Goal: Transaction & Acquisition: Purchase product/service

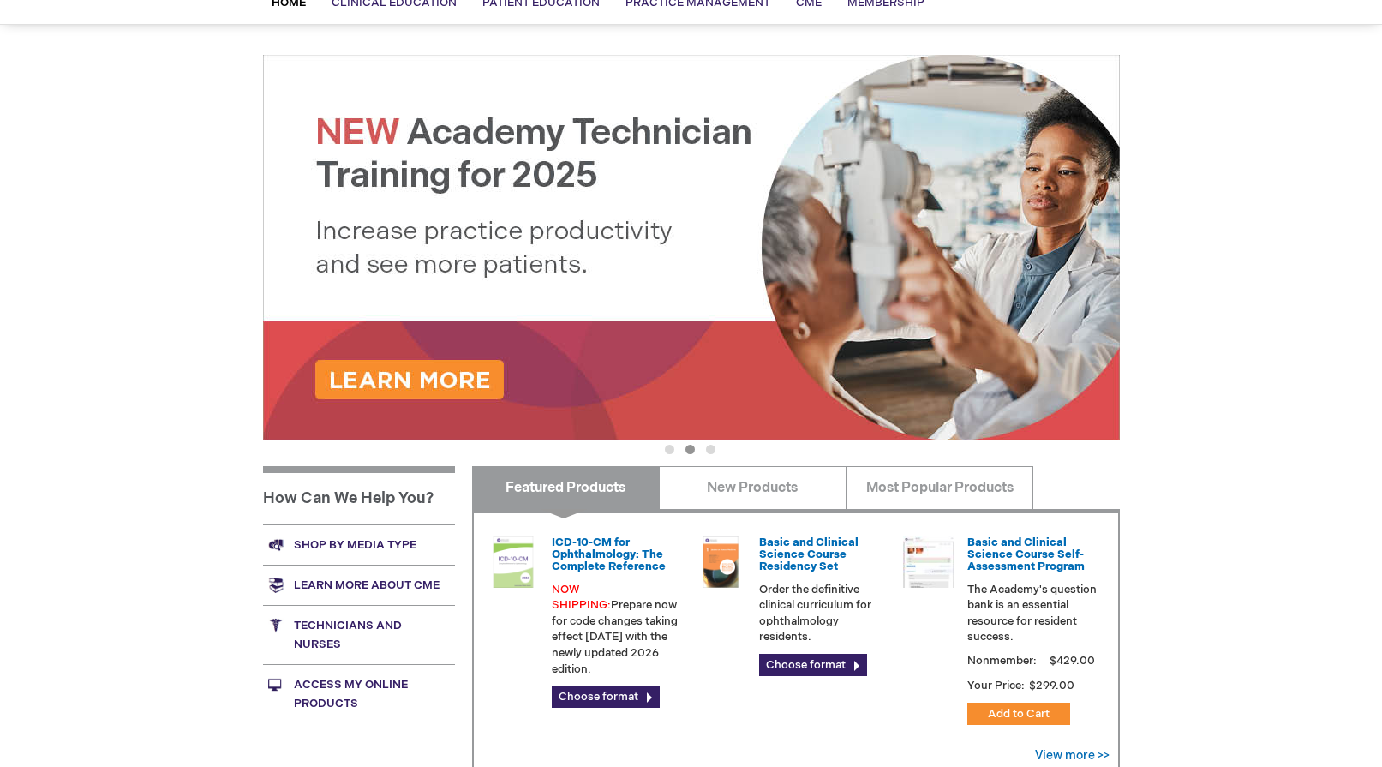
scroll to position [86, 0]
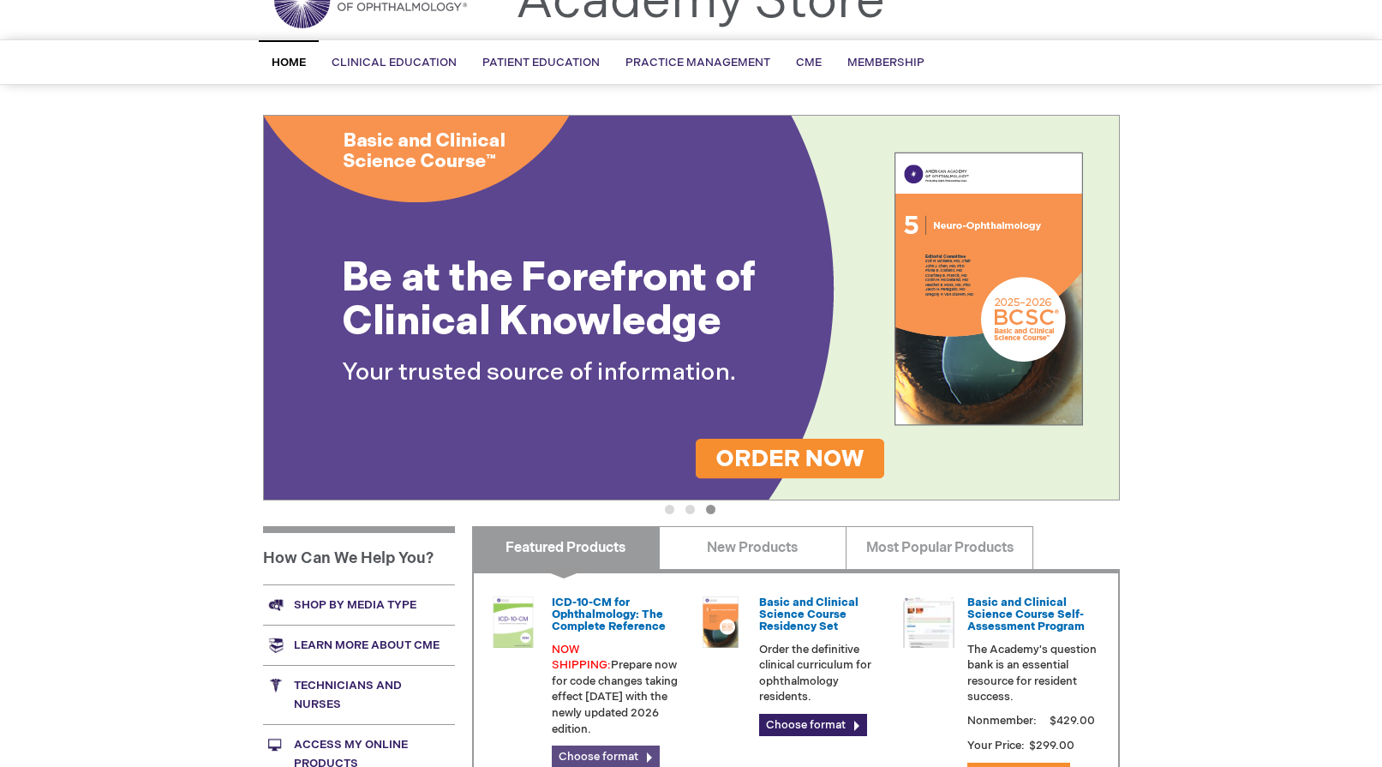
click at [600, 745] on link "Choose format" at bounding box center [606, 756] width 108 height 22
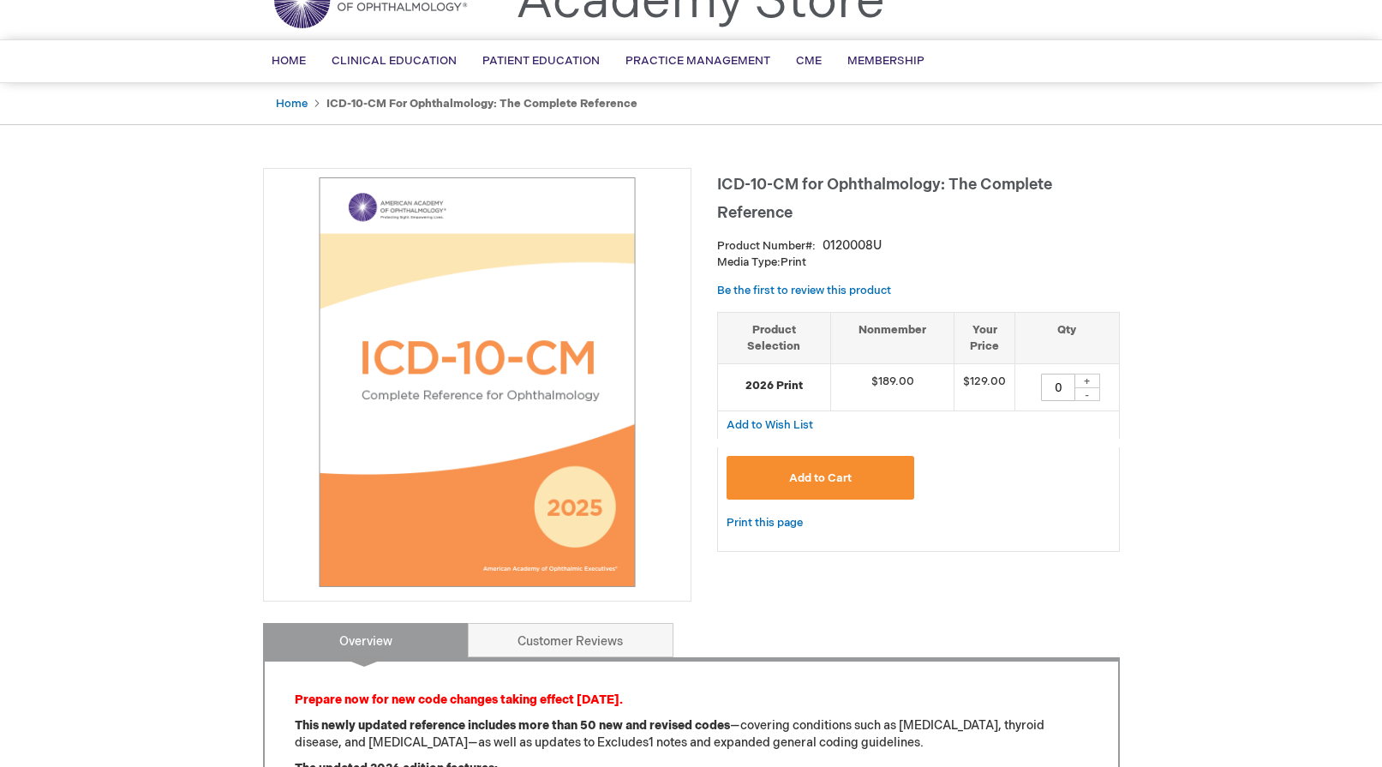
click at [1087, 379] on div "+" at bounding box center [1087, 380] width 26 height 15
type input "1"
click at [795, 481] on span "Add to Cart" at bounding box center [820, 478] width 63 height 14
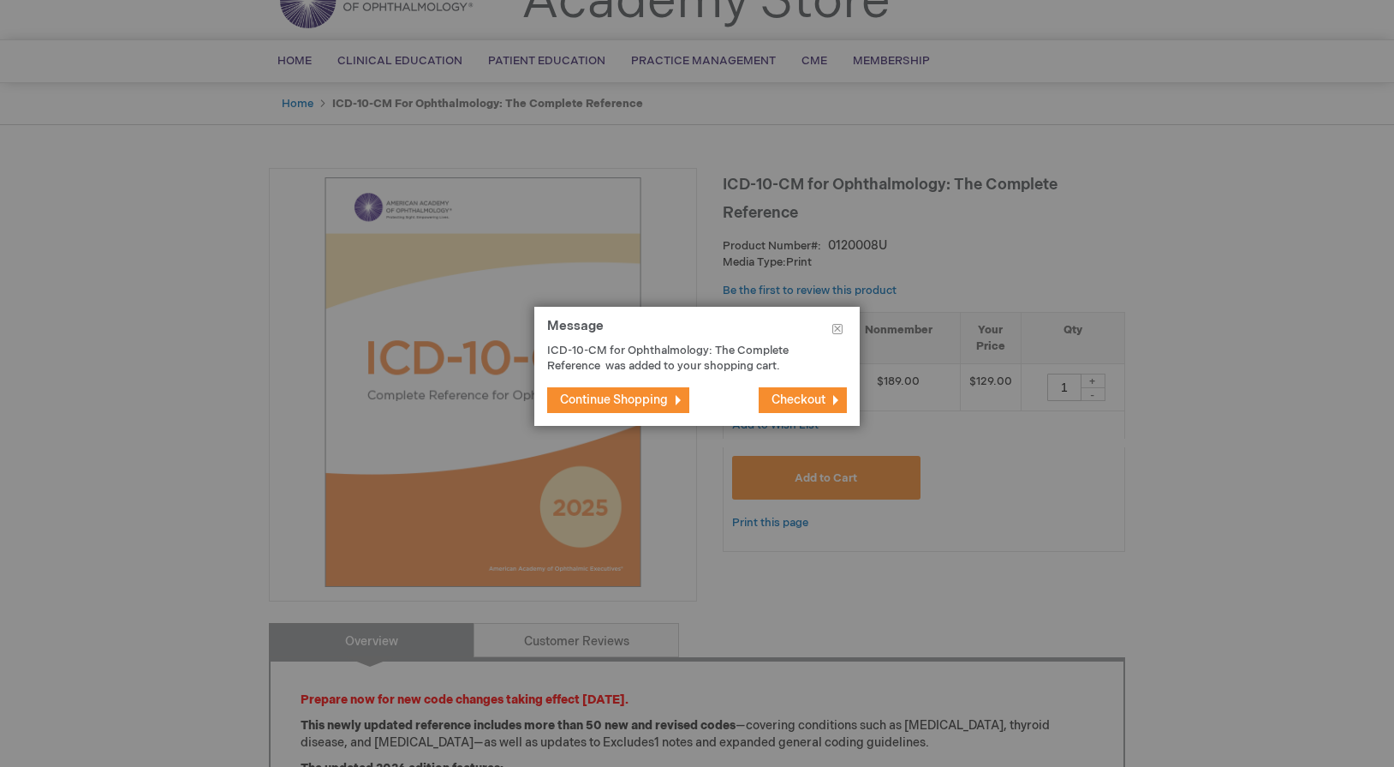
click at [657, 404] on span "Continue Shopping" at bounding box center [614, 399] width 108 height 15
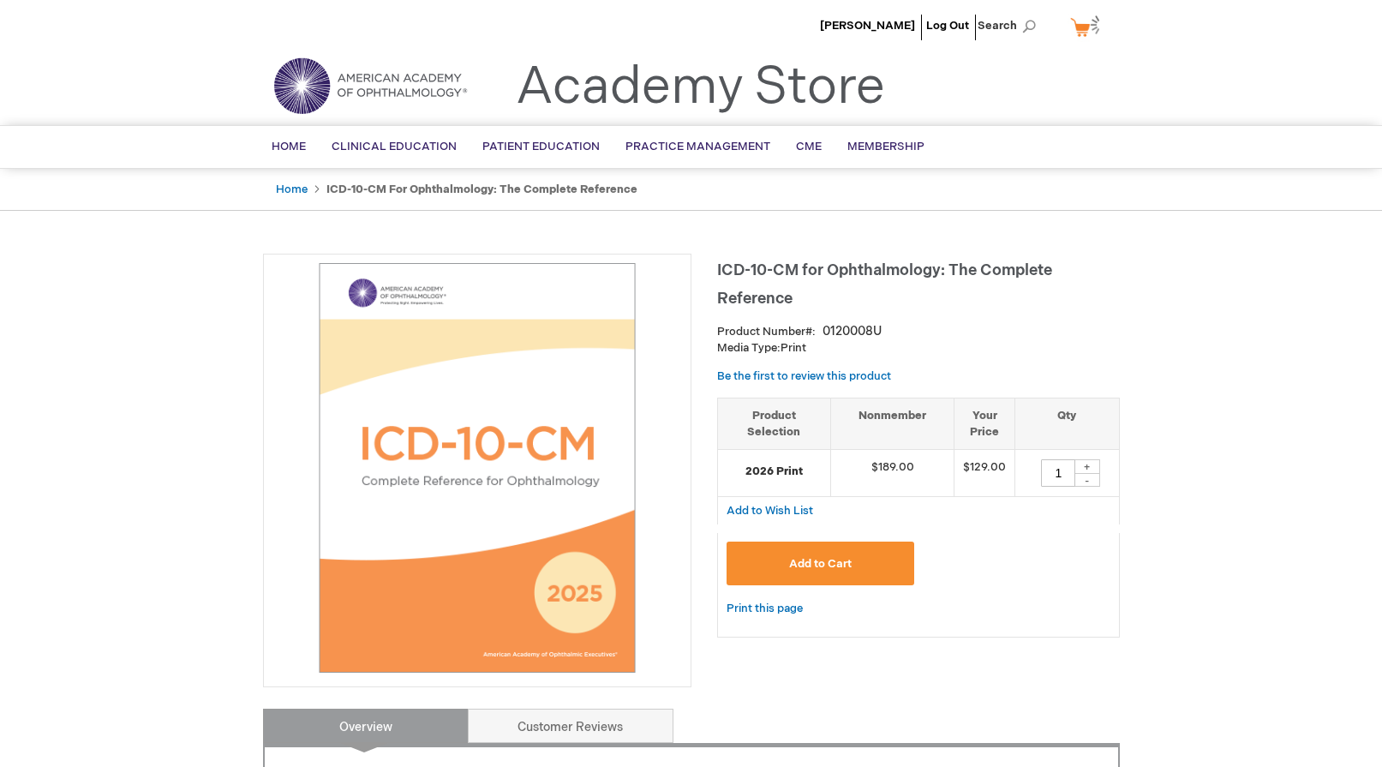
click at [1080, 30] on link "My Cart" at bounding box center [1086, 27] width 41 height 30
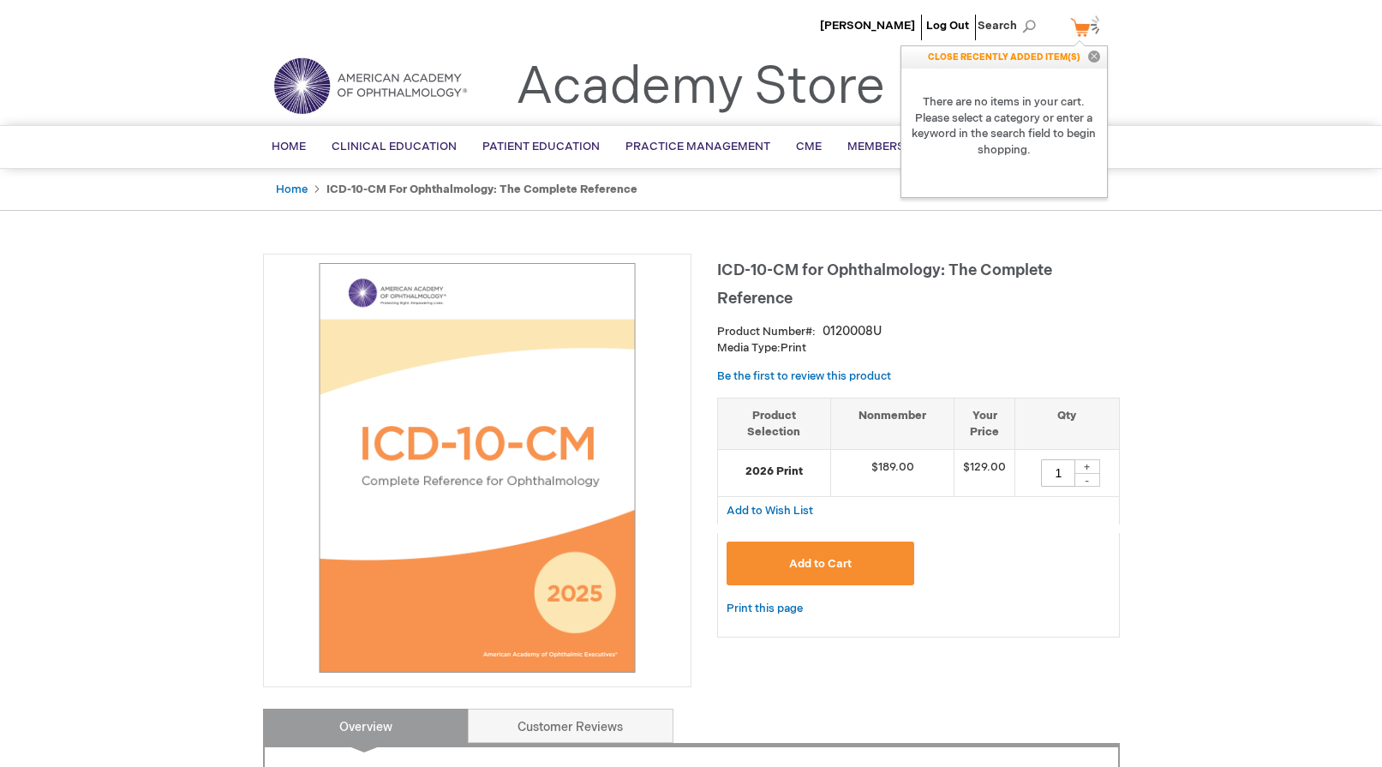
drag, startPoint x: 1102, startPoint y: 284, endPoint x: 1114, endPoint y: 270, distance: 19.4
click at [1110, 277] on h1 "ICD-10-CM for Ophthalmology: The Complete Reference" at bounding box center [918, 282] width 403 height 57
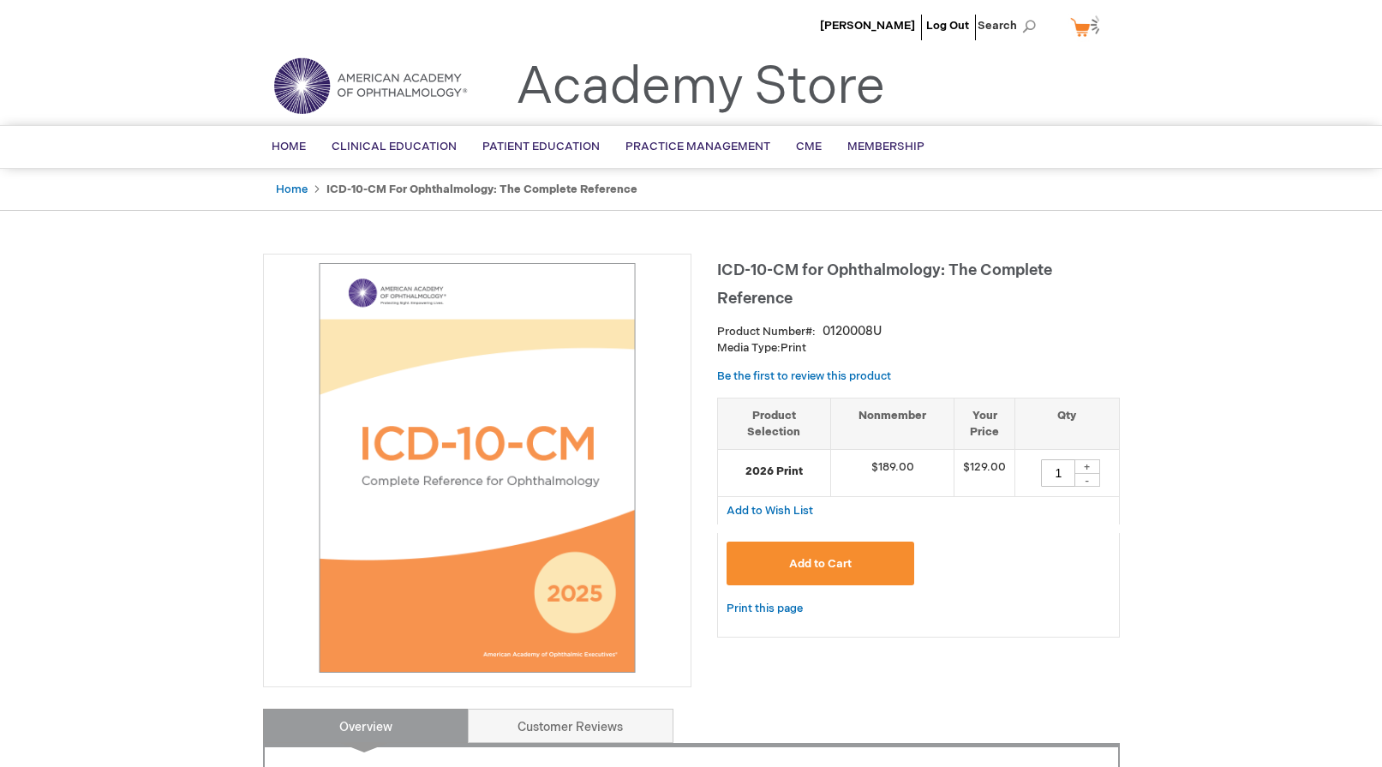
drag, startPoint x: 1240, startPoint y: 445, endPoint x: 1229, endPoint y: 421, distance: 25.7
click at [1084, 33] on link "My Cart" at bounding box center [1086, 27] width 41 height 30
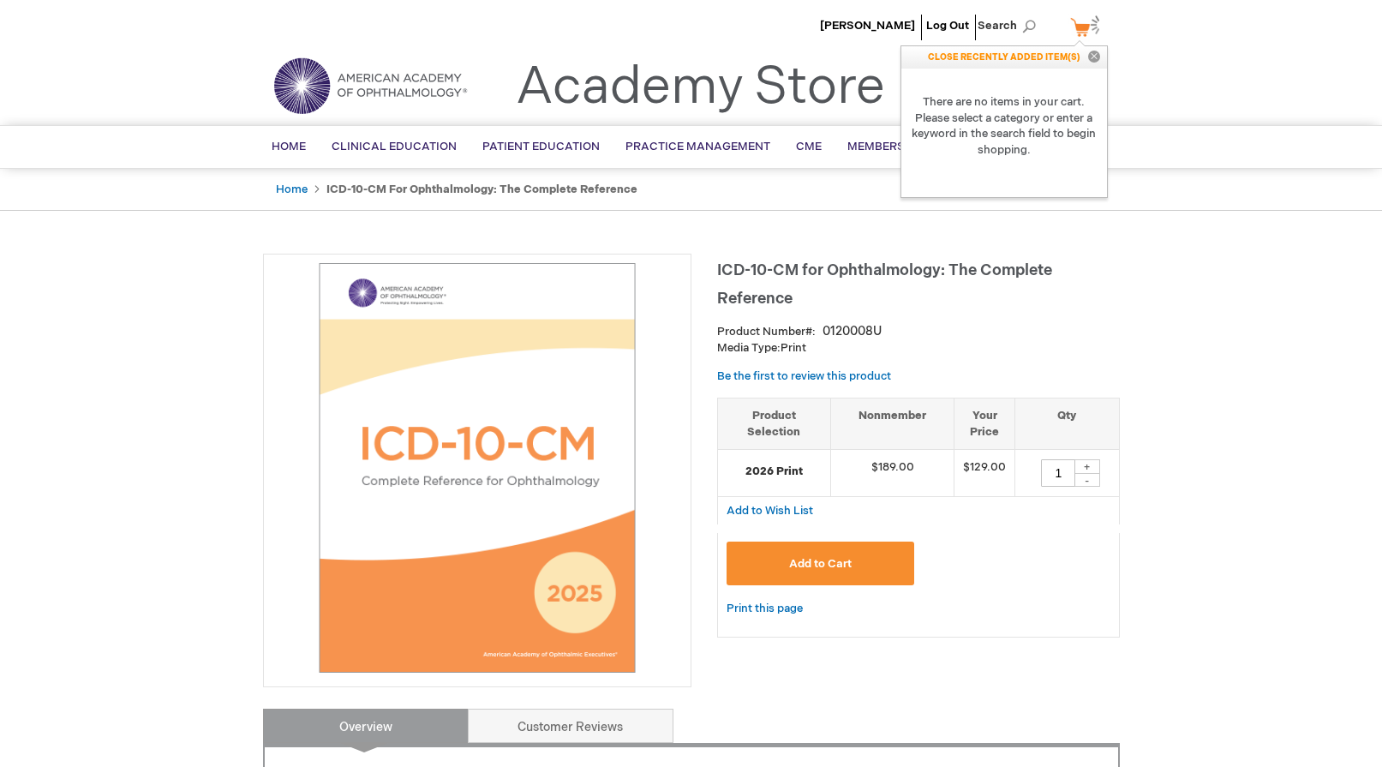
click at [800, 572] on button "Add to Cart" at bounding box center [820, 563] width 188 height 44
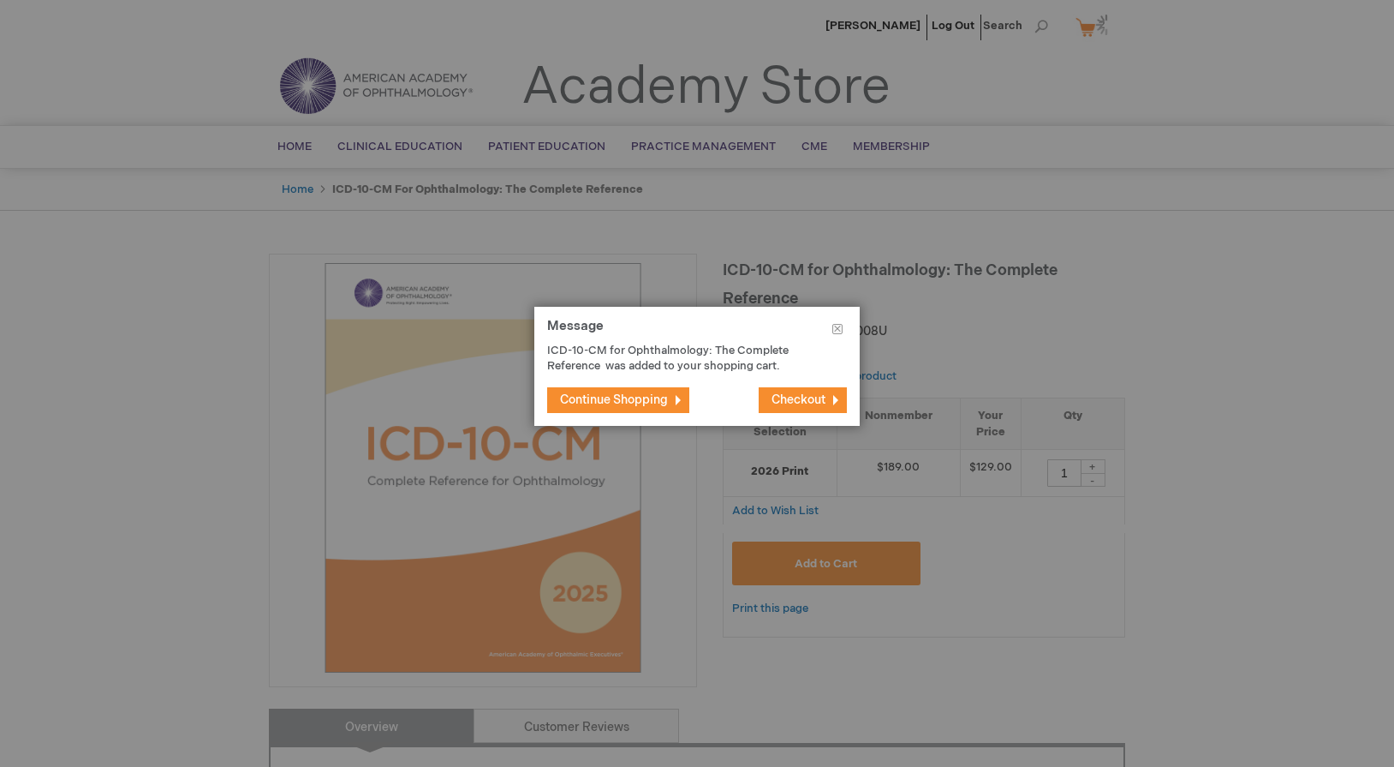
click at [792, 409] on button "Checkout" at bounding box center [803, 400] width 88 height 26
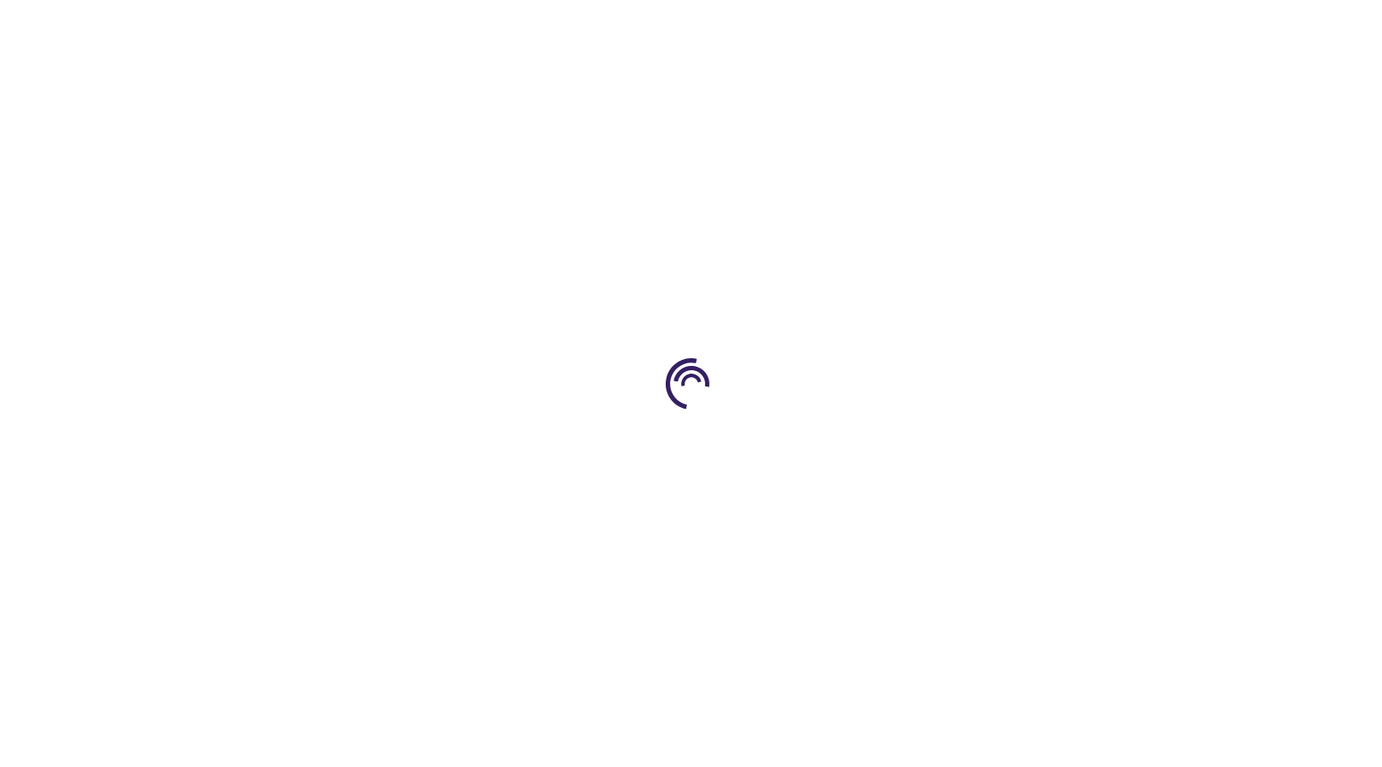
select select "US"
select select "25"
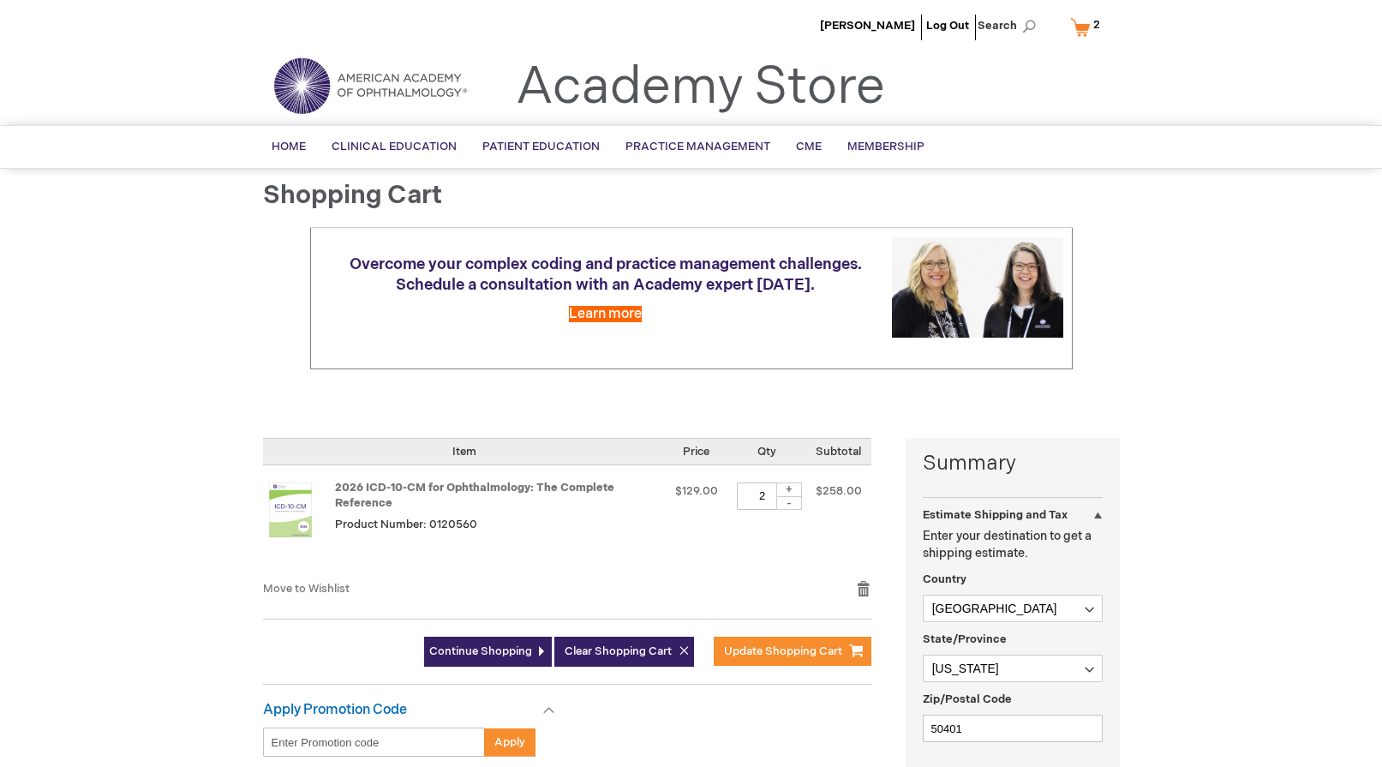
click at [791, 503] on div "-" at bounding box center [789, 503] width 26 height 14
type input "1"
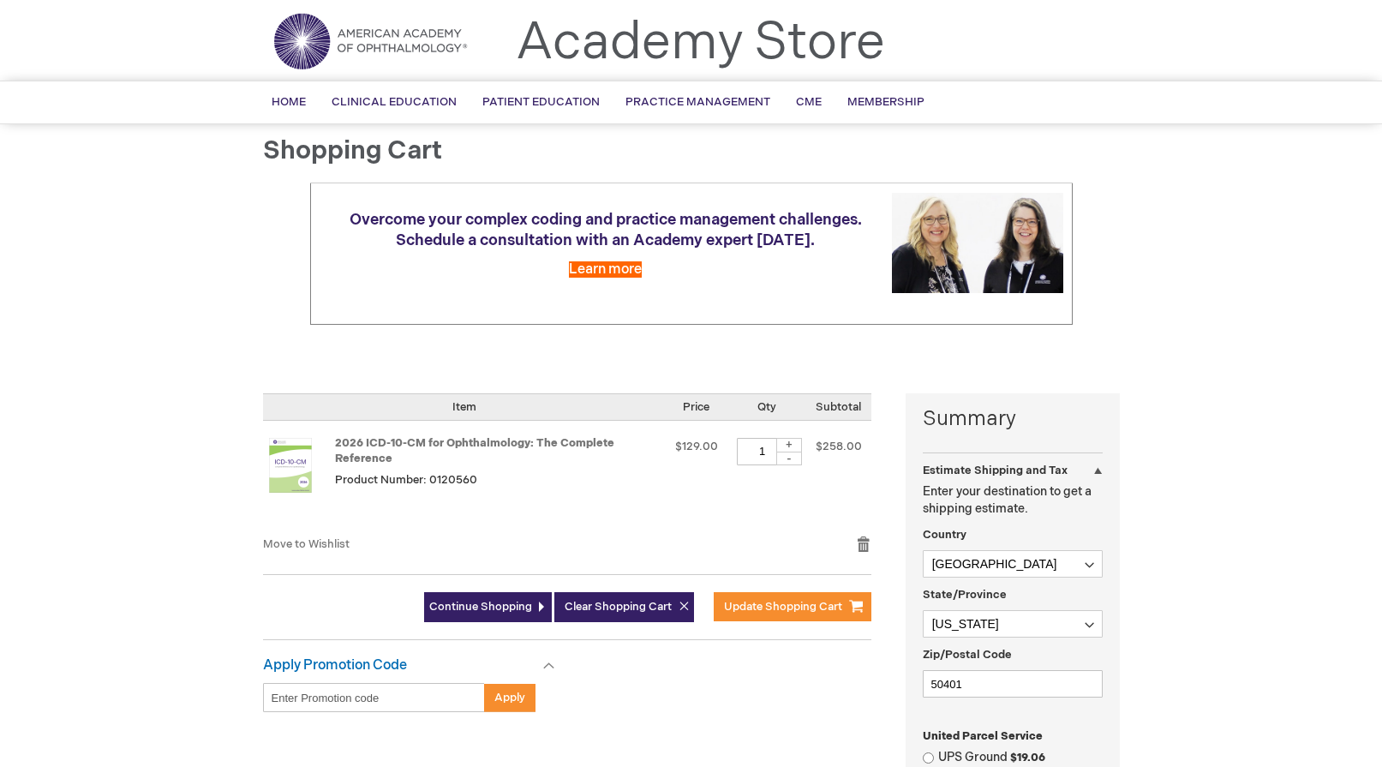
scroll to position [86, 0]
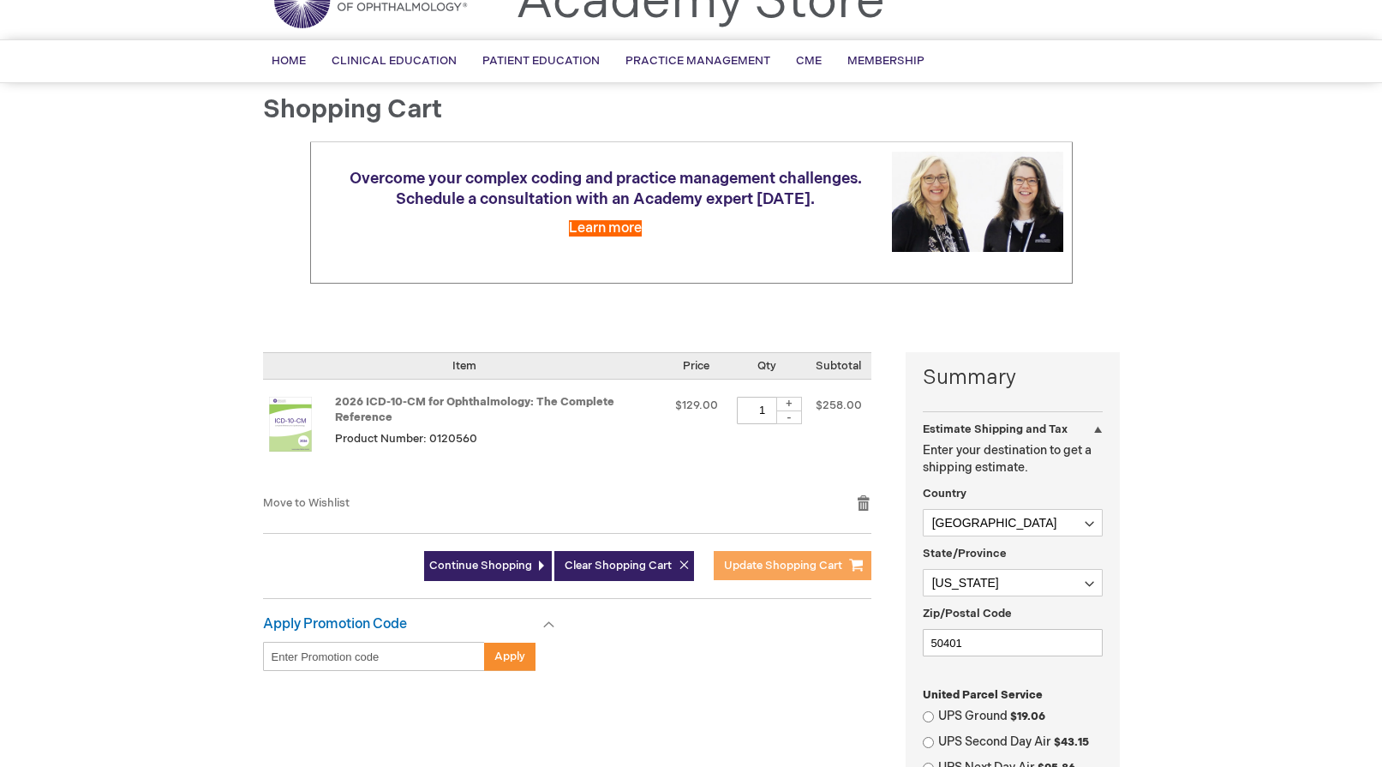
click at [765, 571] on span "Update Shopping Cart" at bounding box center [783, 565] width 118 height 14
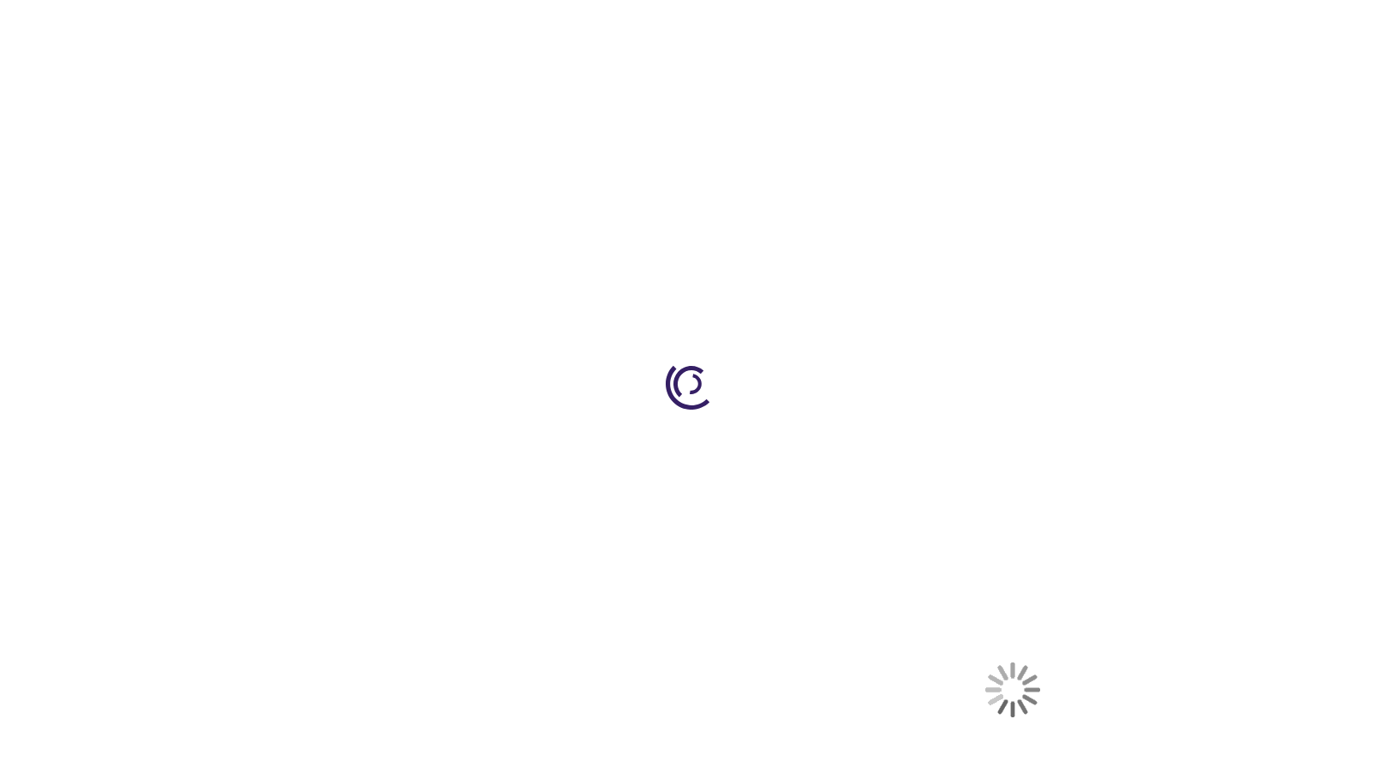
select select "US"
select select "25"
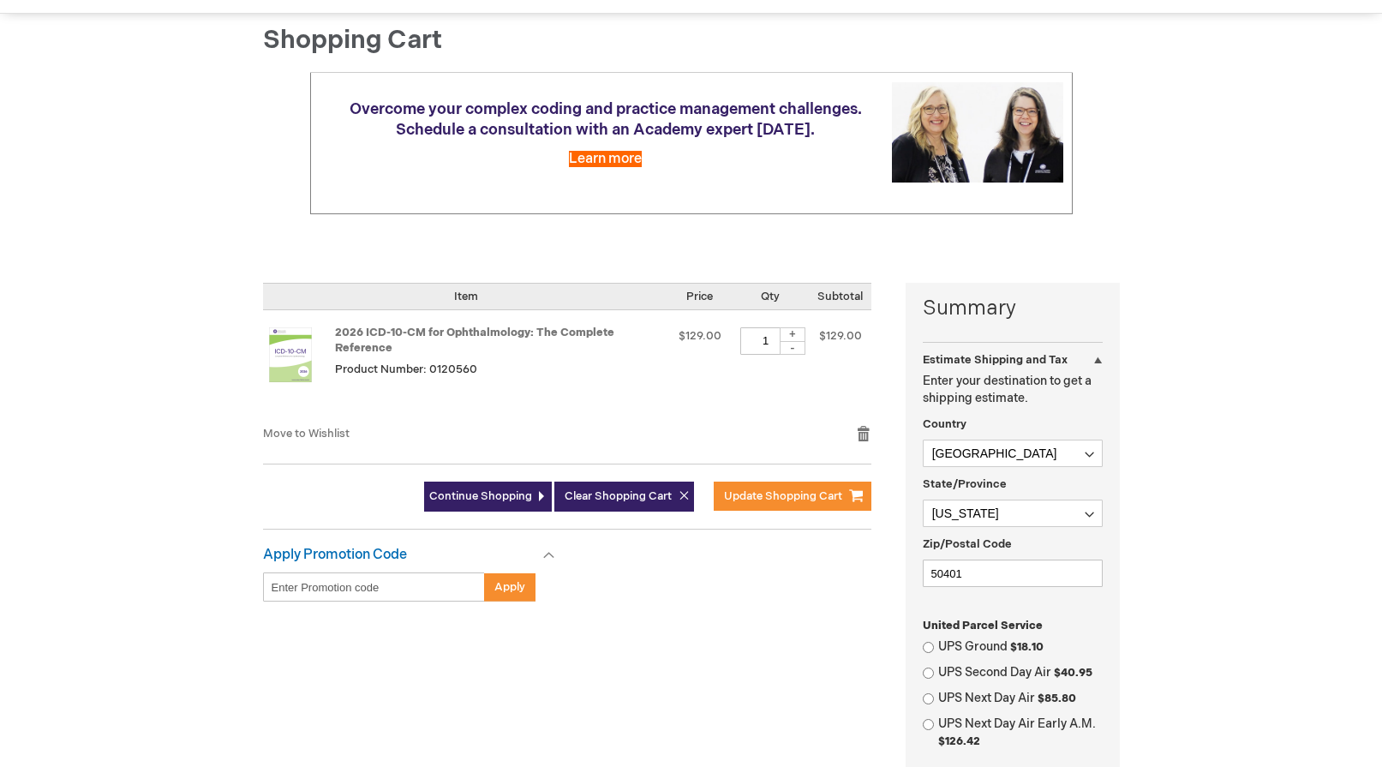
scroll to position [171, 0]
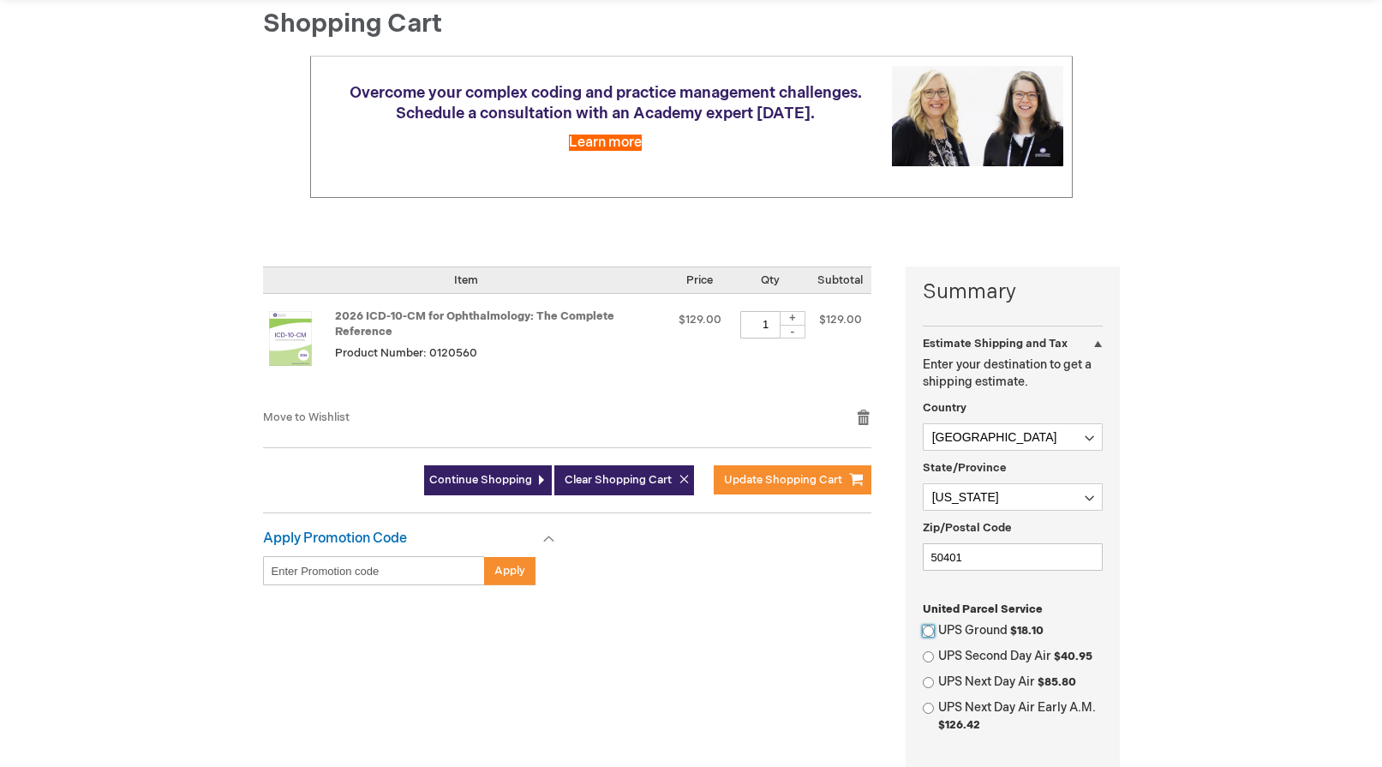
click at [925, 630] on input "UPS Ground $18.10" at bounding box center [927, 630] width 11 height 11
radio input "true"
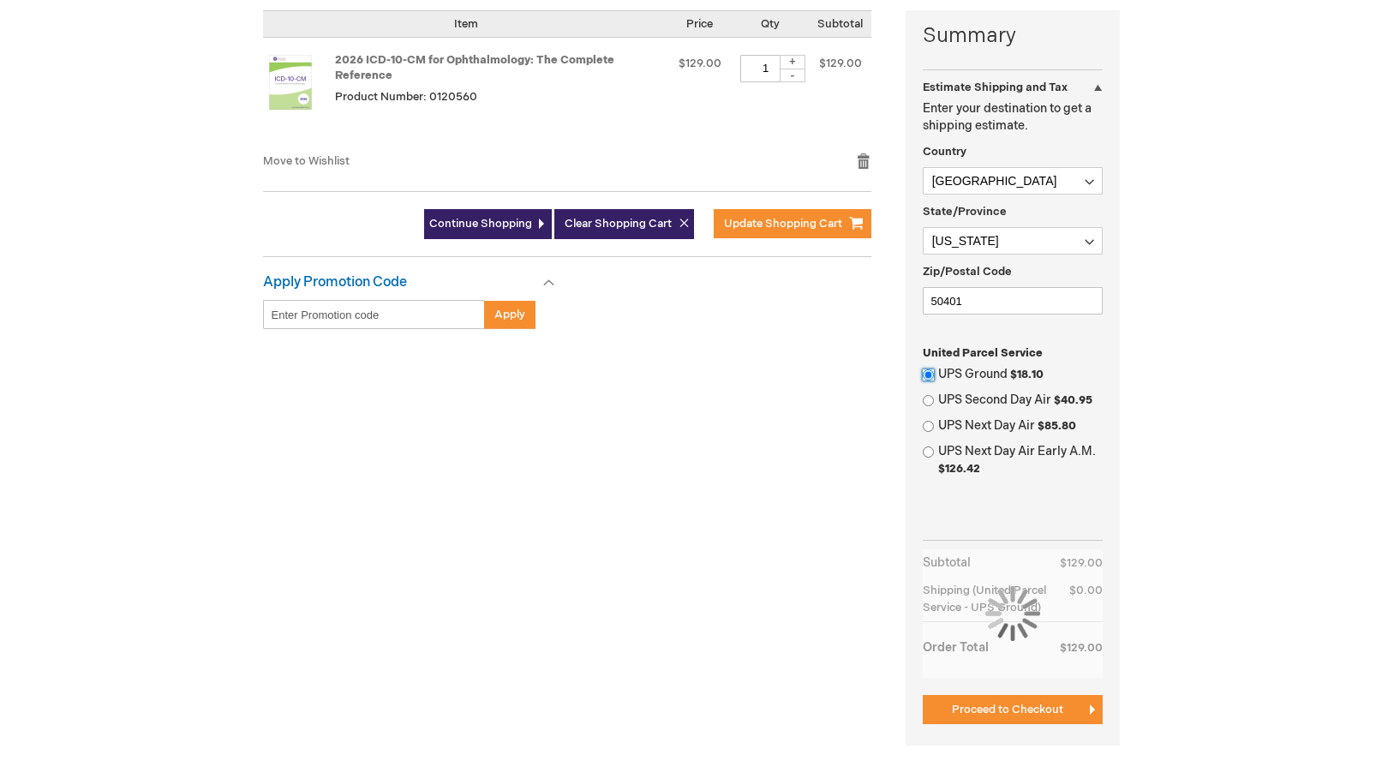
scroll to position [428, 0]
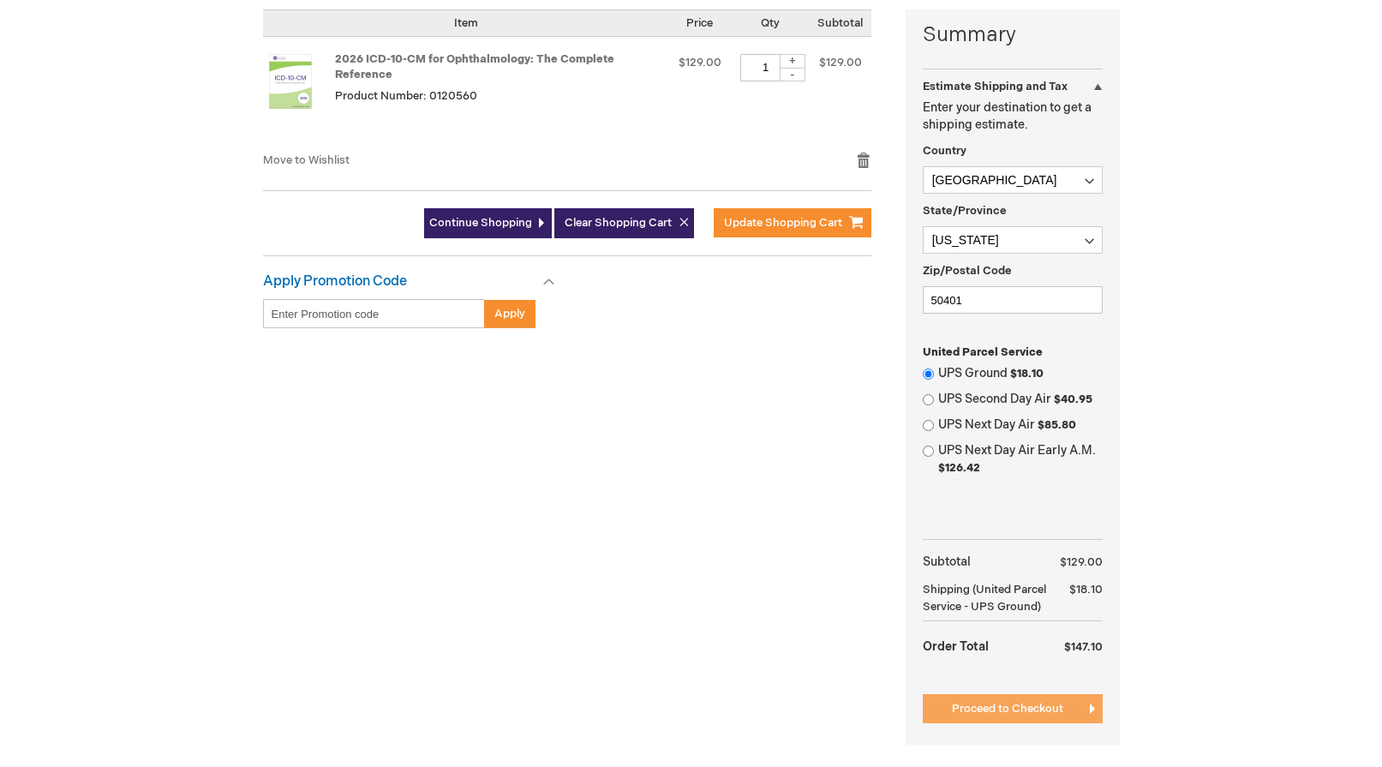
click at [956, 711] on span "Proceed to Checkout" at bounding box center [1007, 709] width 111 height 14
